Goal: Find specific page/section: Find specific page/section

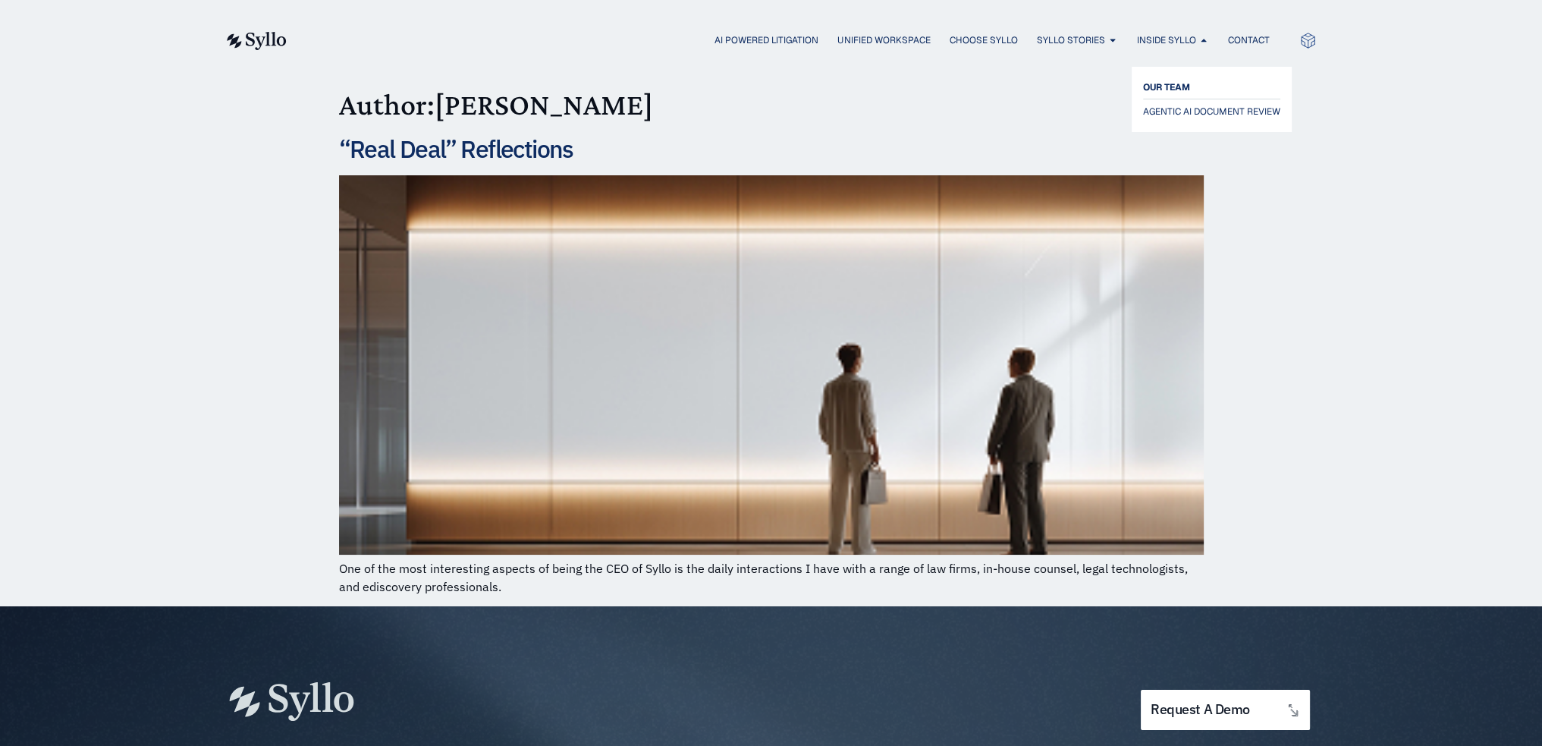
click at [1189, 88] on span "OUR TEAM" at bounding box center [1166, 87] width 47 height 18
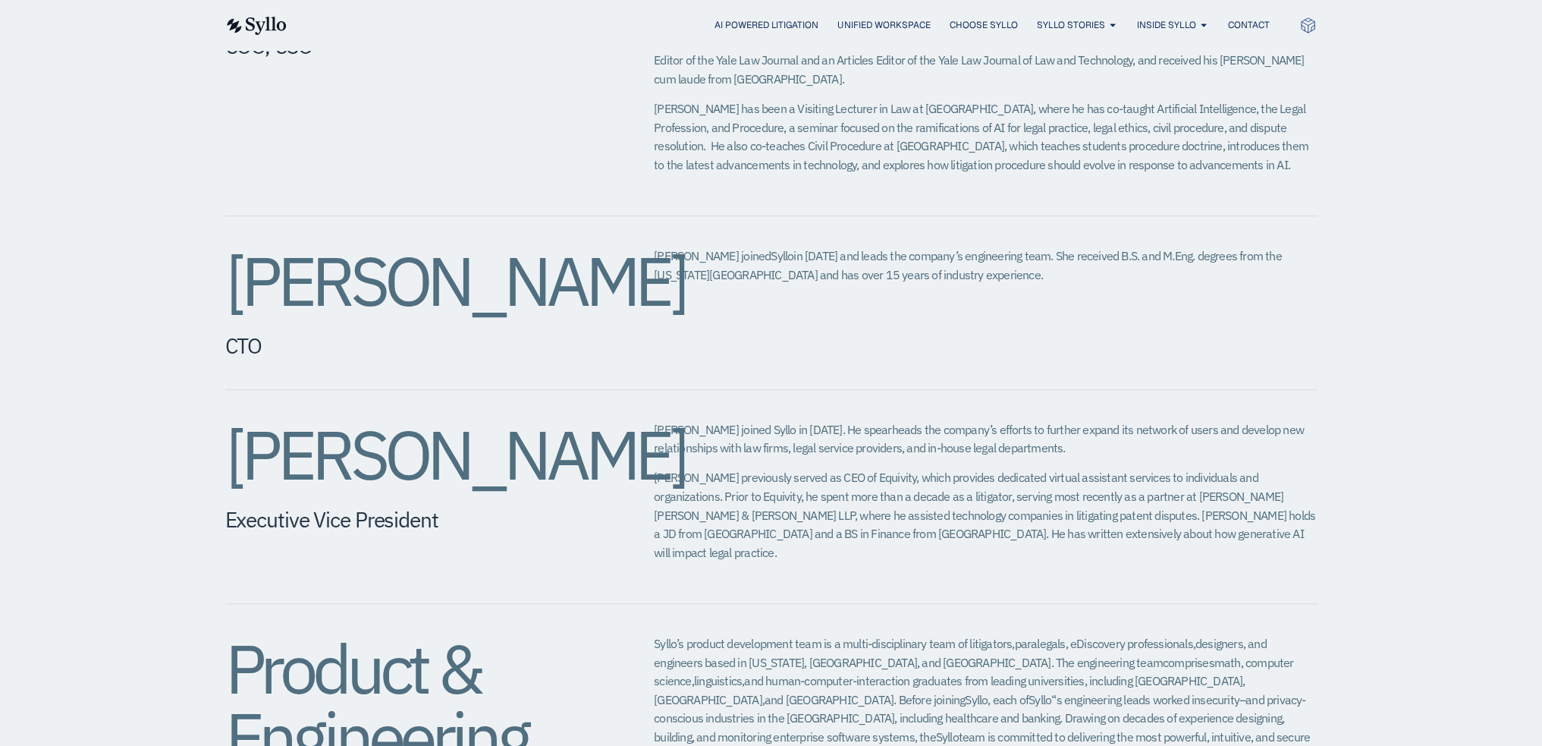
scroll to position [1071, 0]
drag, startPoint x: 724, startPoint y: 202, endPoint x: 667, endPoint y: 196, distance: 56.4
click at [667, 215] on div "Amy Slagle CTO Amy joined Syllo in 2023 and leads the company’s engineering tea…" at bounding box center [771, 302] width 1092 height 174
drag, startPoint x: 799, startPoint y: 348, endPoint x: 790, endPoint y: 336, distance: 15.2
click at [799, 348] on div "Amy Slagle CTO Amy joined Syllo in 2023 and leads the company’s engineering tea…" at bounding box center [771, 302] width 1092 height 174
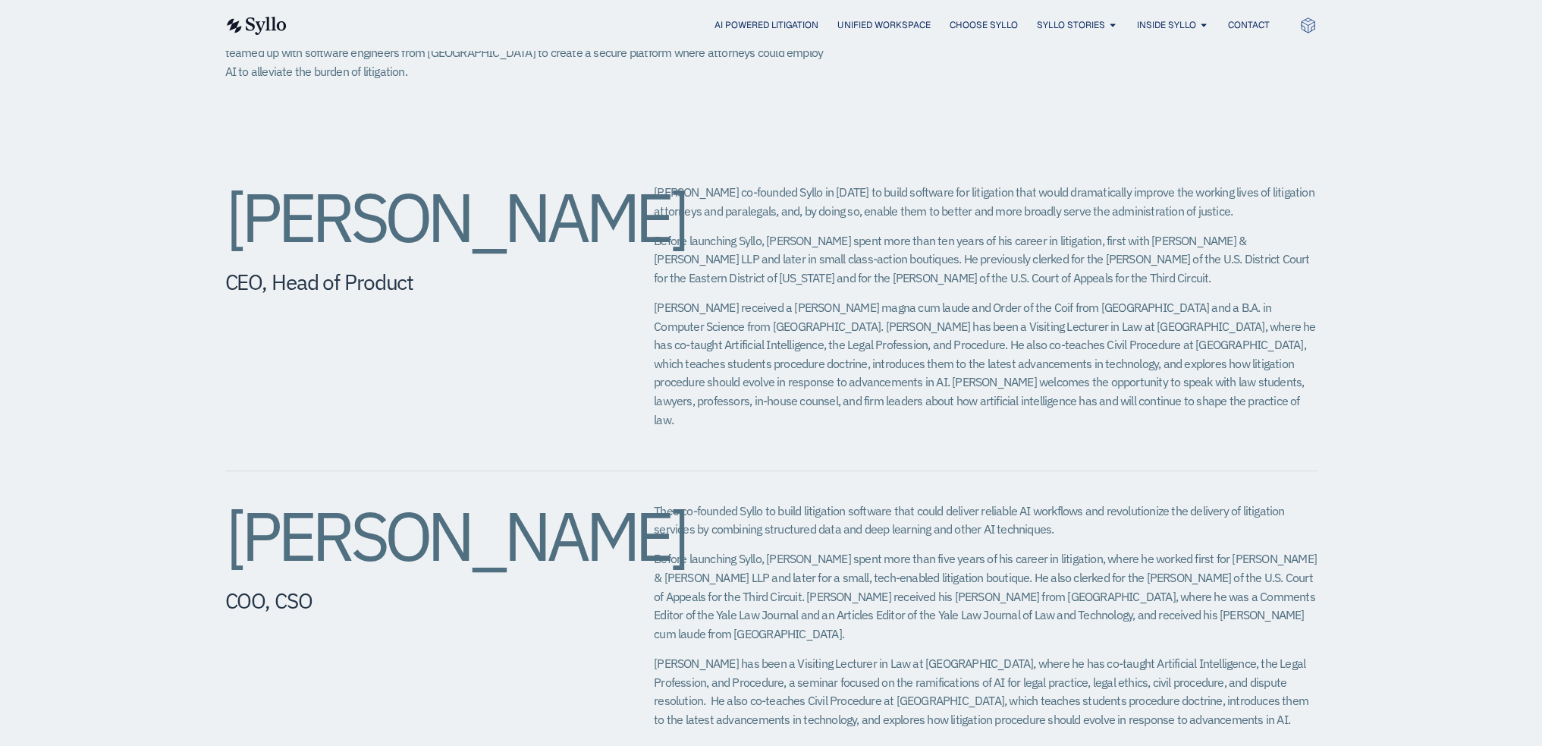
scroll to position [616, 0]
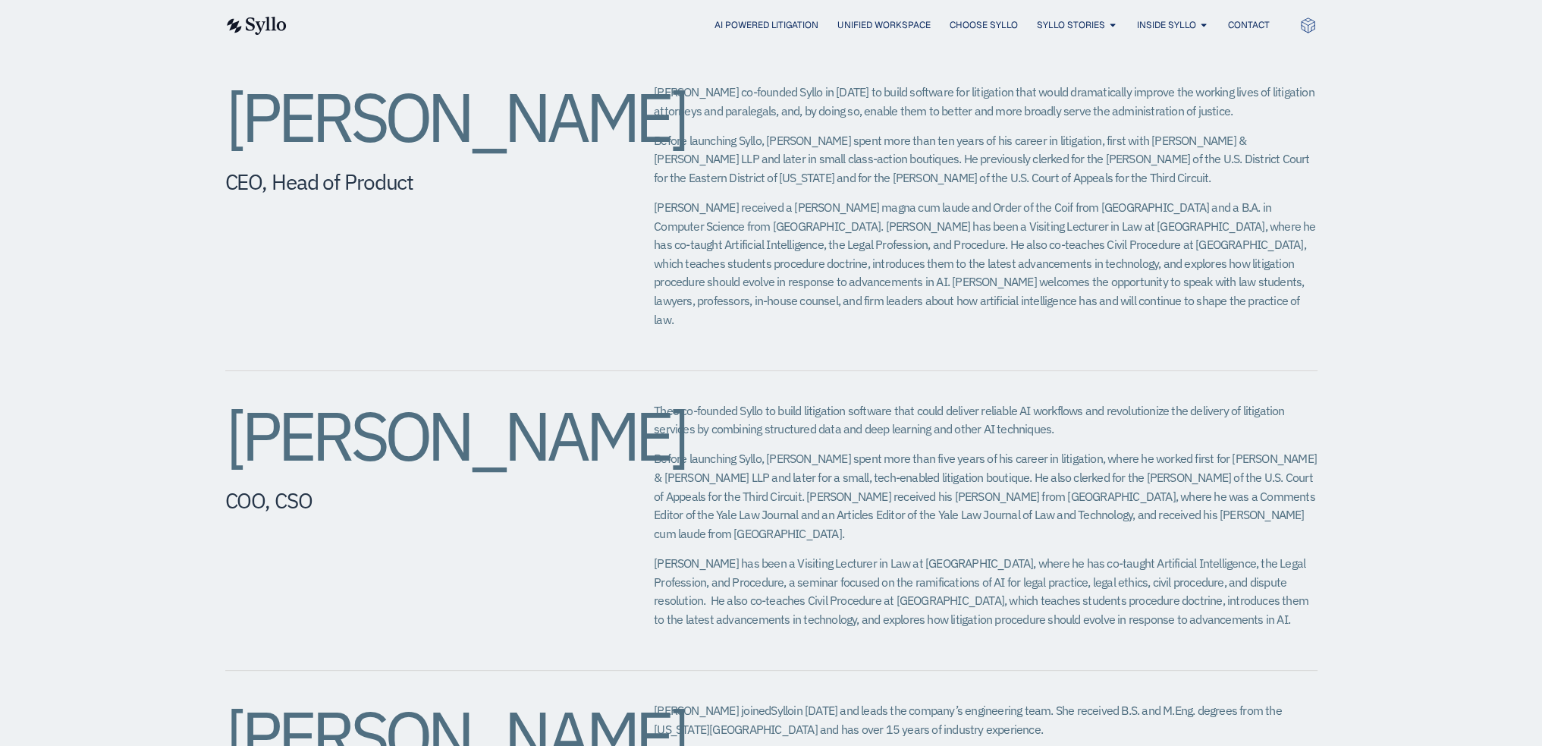
click at [1015, 377] on div "Theodore Rostow​ COO, CSO Theo co-founded Syllo to build litigation software th…" at bounding box center [771, 521] width 1092 height 300
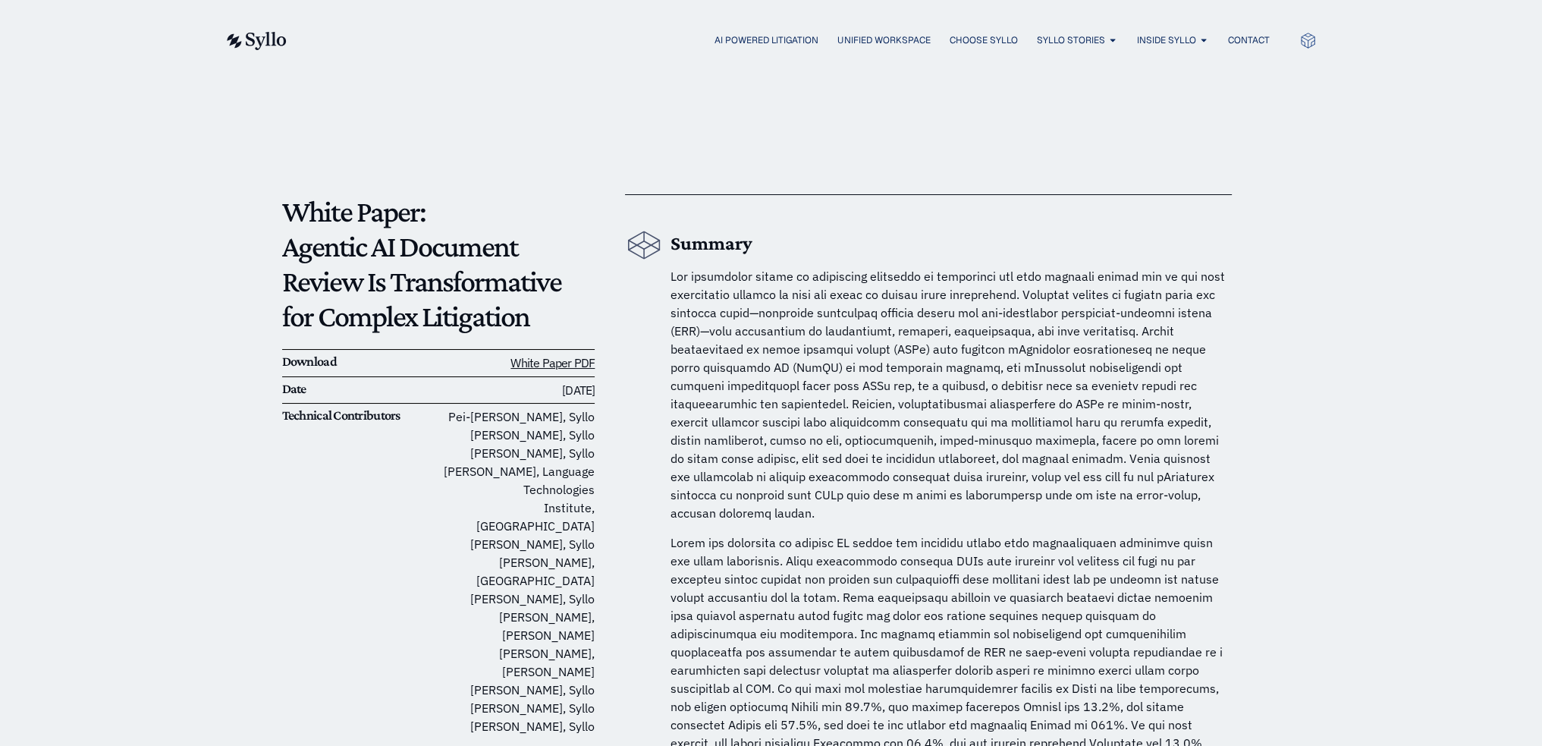
drag, startPoint x: 1188, startPoint y: 491, endPoint x: 737, endPoint y: 333, distance: 478.1
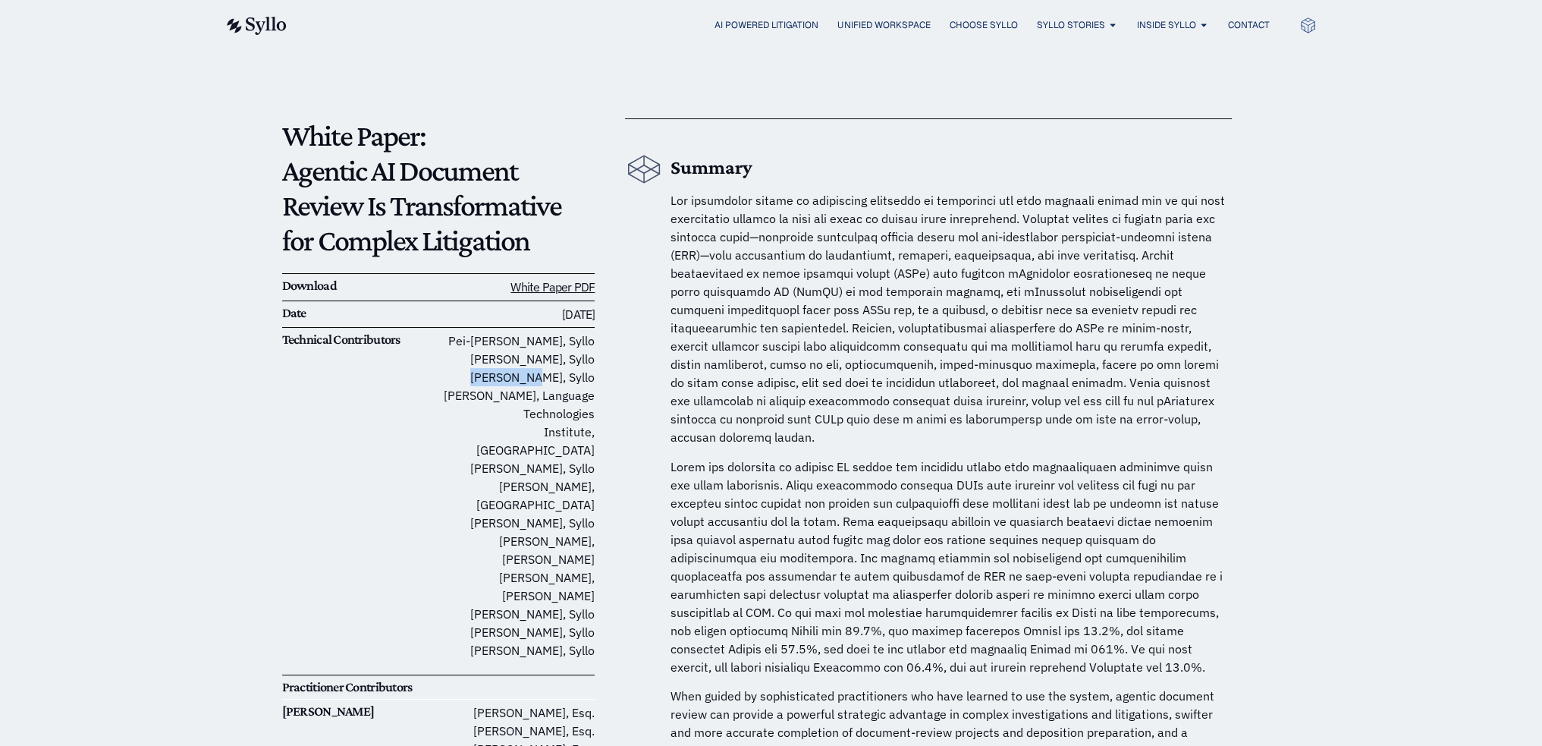
drag, startPoint x: 491, startPoint y: 378, endPoint x: 560, endPoint y: 371, distance: 69.4
click at [560, 371] on p "[PERSON_NAME], [PERSON_NAME] [PERSON_NAME], [PERSON_NAME], [PERSON_NAME] [PERSO…" at bounding box center [516, 495] width 156 height 328
